Goal: Information Seeking & Learning: Learn about a topic

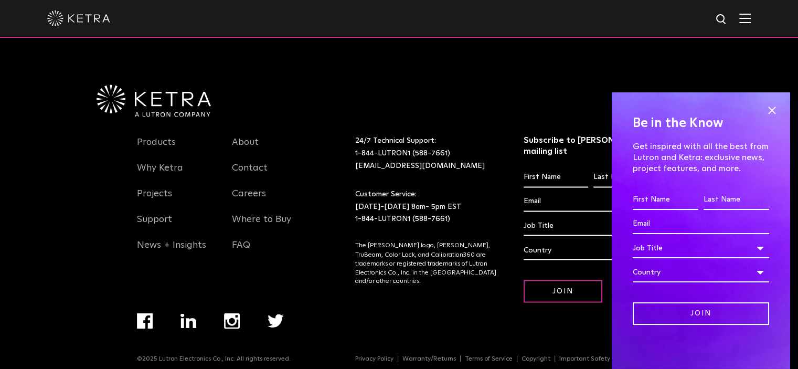
scroll to position [1748, 0]
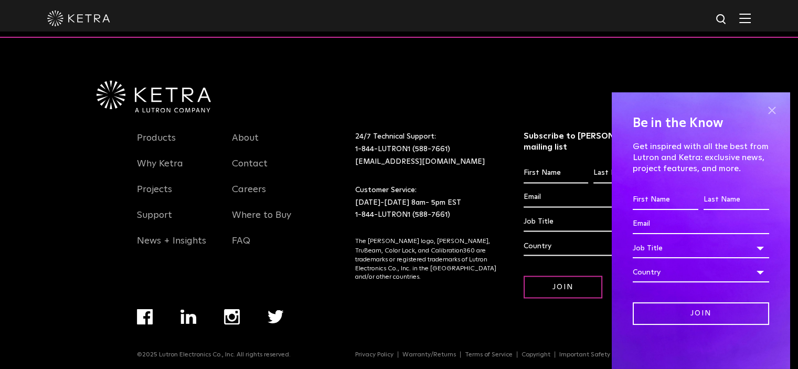
click at [764, 109] on span at bounding box center [772, 111] width 16 height 16
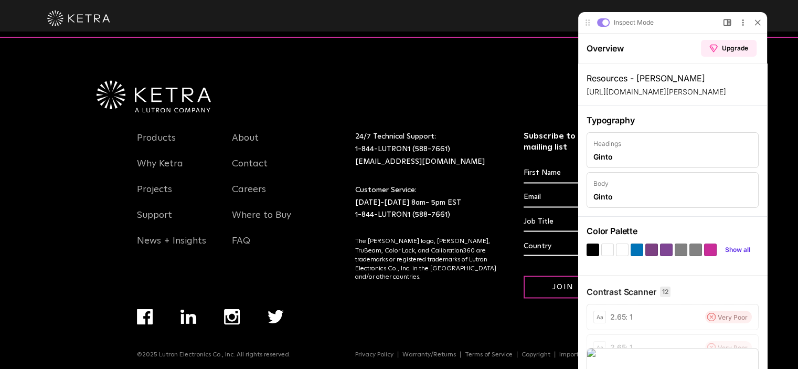
scroll to position [0, 0]
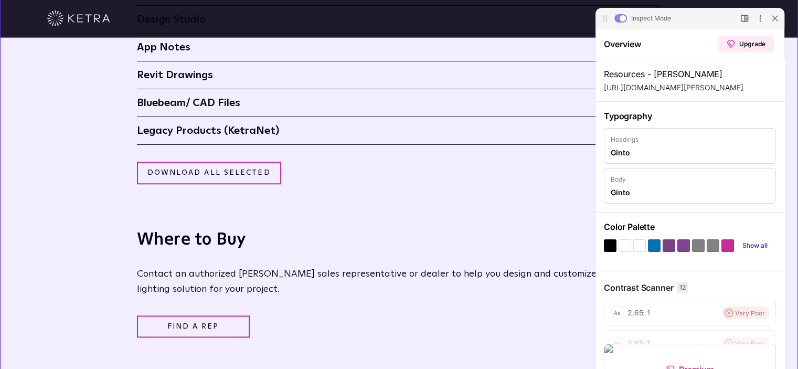
drag, startPoint x: 590, startPoint y: 27, endPoint x: 617, endPoint y: -15, distance: 50.1
click at [617, 0] on html "Solutions Commercial Residential Products Commercial Products Residential Produ…" at bounding box center [399, 109] width 798 height 2126
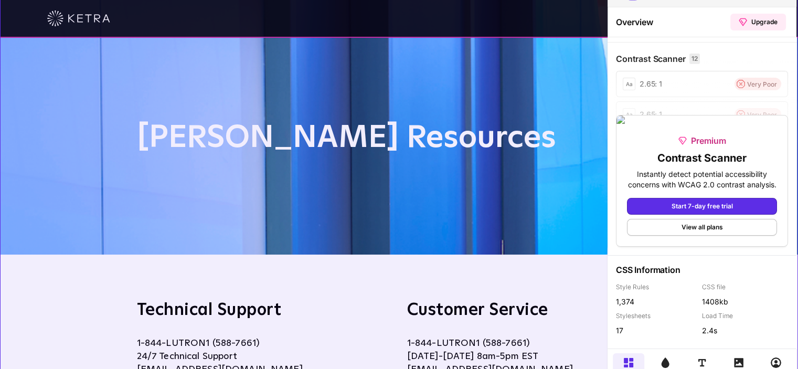
drag, startPoint x: 606, startPoint y: 14, endPoint x: 617, endPoint y: -20, distance: 36.3
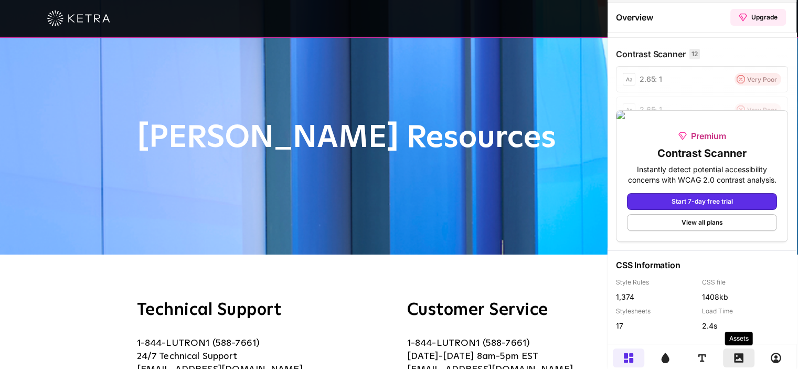
click at [737, 356] on icon at bounding box center [738, 357] width 9 height 9
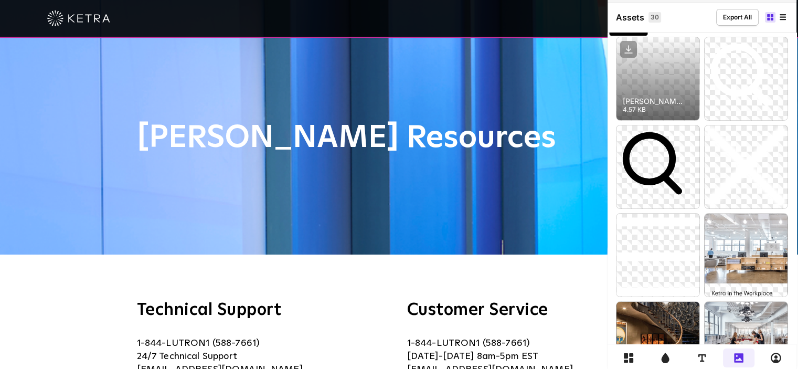
click at [627, 49] on icon at bounding box center [629, 50] width 4 height 2
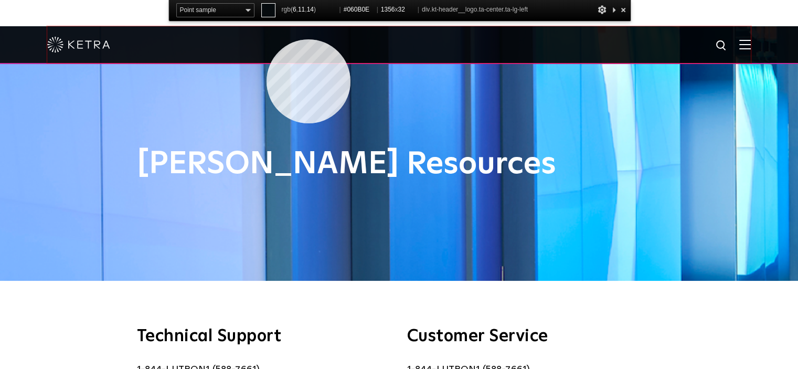
click at [267, 39] on div at bounding box center [399, 44] width 704 height 37
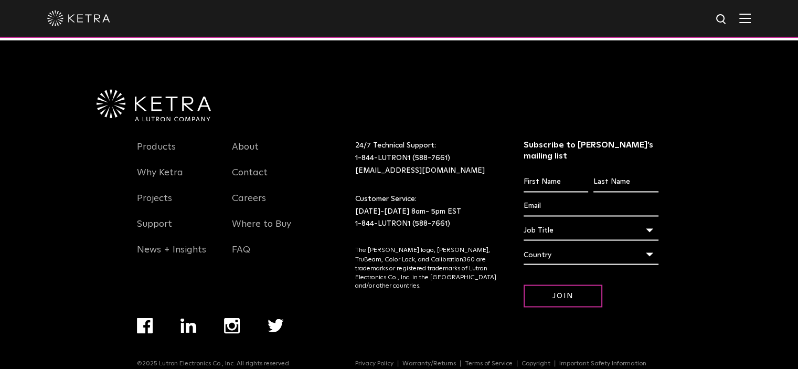
scroll to position [1748, 0]
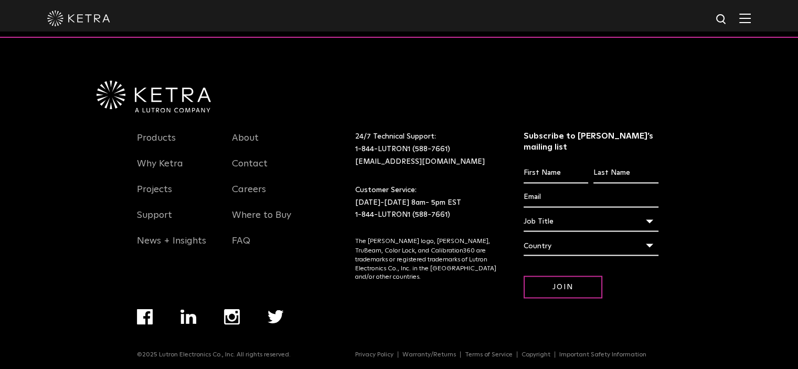
click at [751, 20] on img at bounding box center [745, 18] width 12 height 10
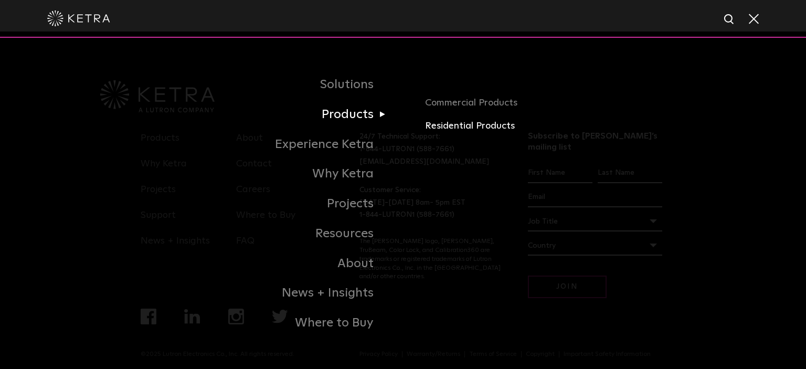
click at [445, 125] on link "Residential Products" at bounding box center [590, 126] width 330 height 15
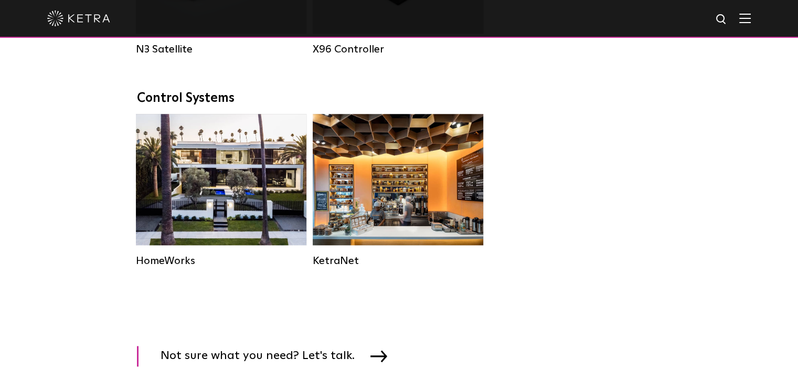
scroll to position [1336, 0]
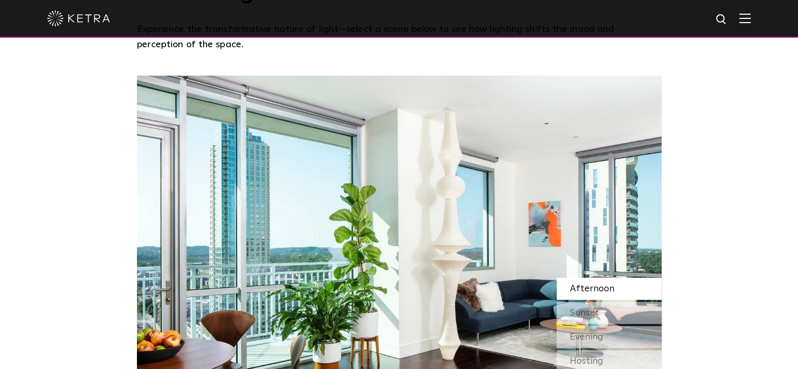
scroll to position [840, 0]
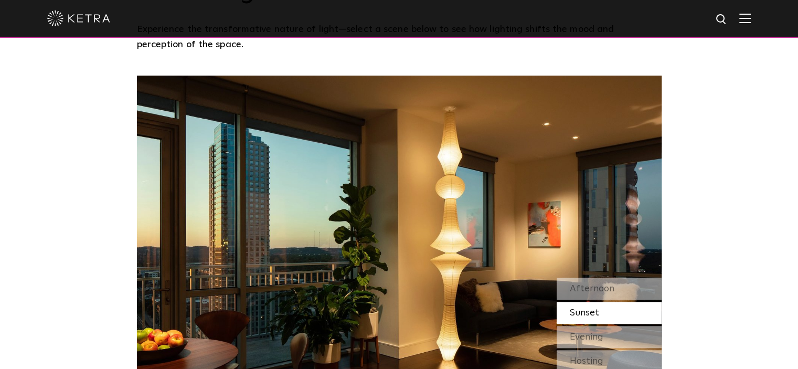
click at [585, 308] on span "Sunset" at bounding box center [584, 312] width 29 height 9
click at [583, 326] on div "Evening" at bounding box center [609, 337] width 105 height 22
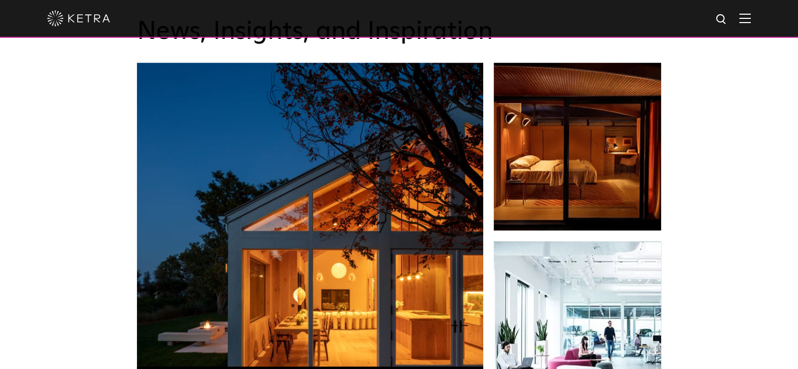
scroll to position [1627, 0]
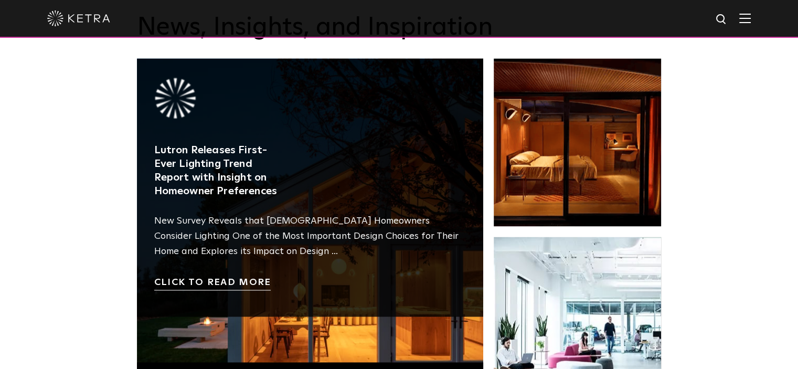
click at [233, 308] on link at bounding box center [310, 231] width 346 height 346
